Goal: Use online tool/utility: Utilize a website feature to perform a specific function

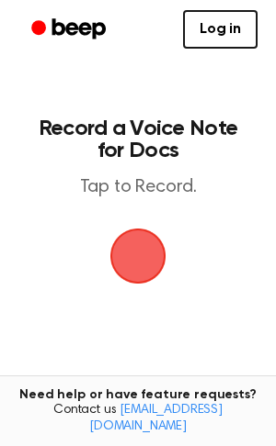
click at [152, 252] on span "button" at bounding box center [137, 256] width 77 height 77
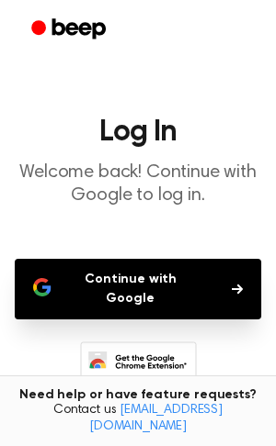
click at [167, 282] on button "Continue with Google" at bounding box center [138, 289] width 246 height 61
click at [238, 283] on button "Continue with Google" at bounding box center [138, 289] width 246 height 61
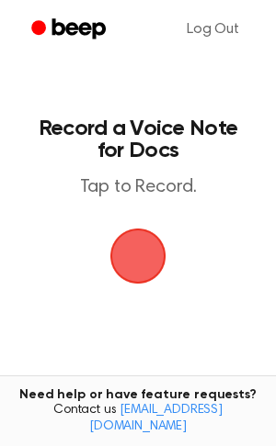
click at [128, 260] on span "button" at bounding box center [138, 257] width 56 height 56
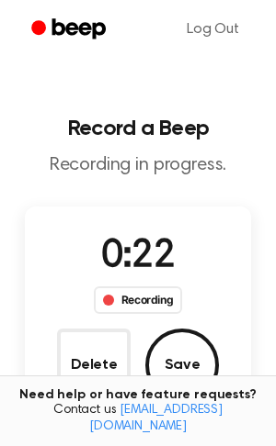
click at [130, 82] on main "Record a Beep Recording in progress. 0:22 Recording Delete Save Tired of copyin…" at bounding box center [138, 336] width 276 height 672
